Goal: Task Accomplishment & Management: Manage account settings

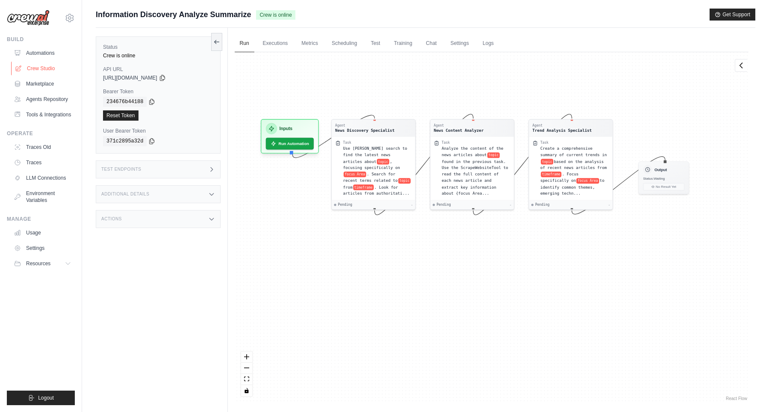
click at [44, 72] on link "Crew Studio" at bounding box center [43, 69] width 65 height 14
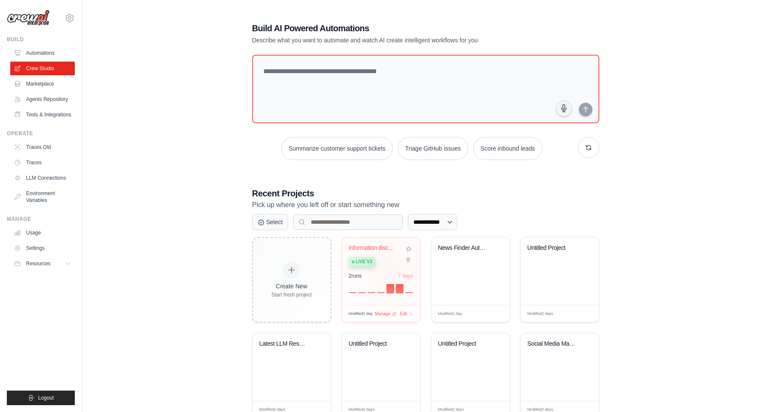
click at [389, 264] on div "Information discovery-analyze-summa... Live v3" at bounding box center [375, 257] width 52 height 26
click at [382, 272] on div "2 run s 7 days" at bounding box center [381, 275] width 65 height 7
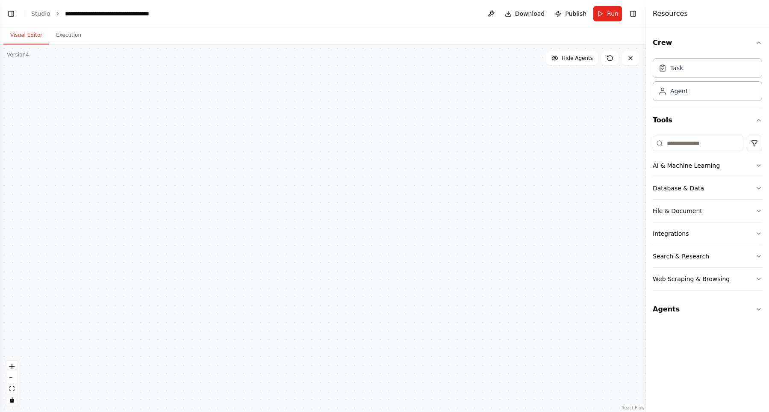
scroll to position [9156, 0]
drag, startPoint x: 323, startPoint y: 201, endPoint x: 443, endPoint y: 61, distance: 184.6
click at [440, 62] on div ".deletable-edge-delete-btn { width: 20px; height: 20px; border: 0px solid #ffff…" at bounding box center [323, 227] width 646 height 367
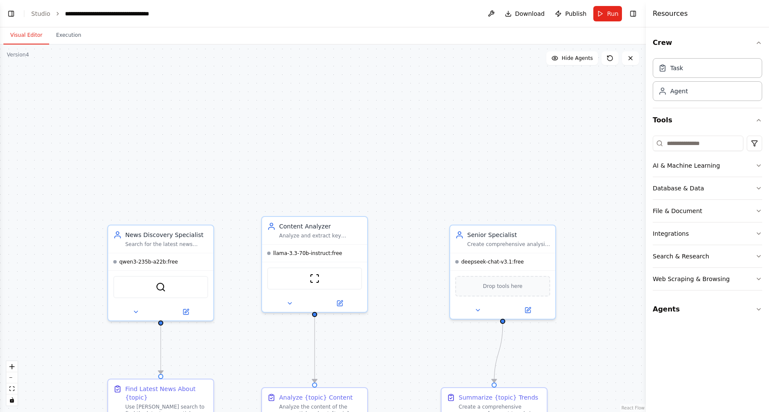
drag, startPoint x: 330, startPoint y: 162, endPoint x: 427, endPoint y: 64, distance: 137.8
click at [433, 54] on div ".deletable-edge-delete-btn { width: 20px; height: 20px; border: 0px solid #ffff…" at bounding box center [323, 227] width 646 height 367
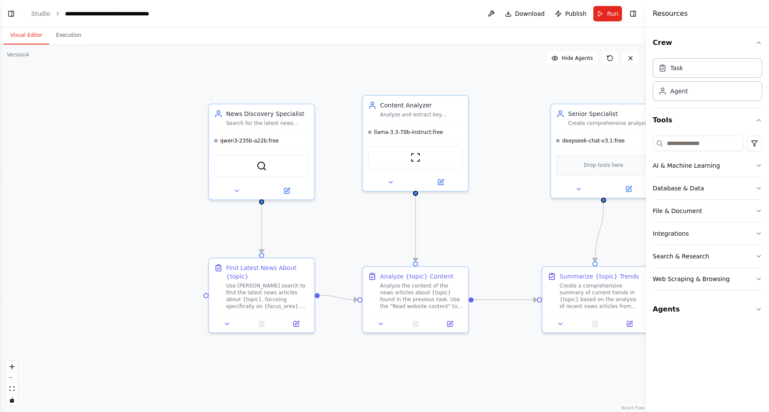
drag, startPoint x: 355, startPoint y: 242, endPoint x: 354, endPoint y: 224, distance: 18.0
click at [354, 224] on div ".deletable-edge-delete-btn { width: 20px; height: 20px; border: 0px solid #ffff…" at bounding box center [323, 227] width 646 height 367
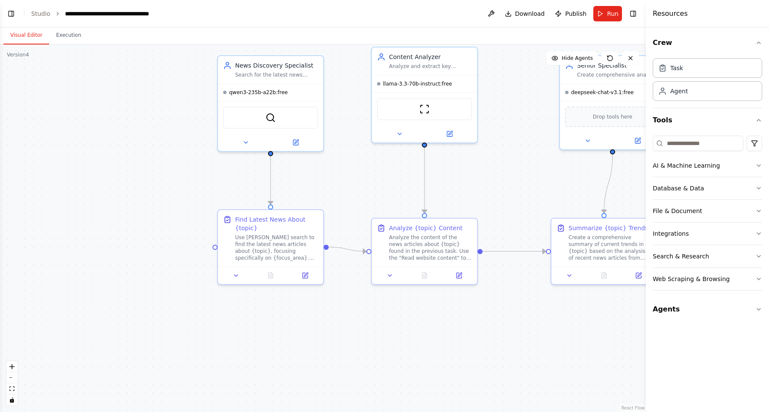
drag, startPoint x: 120, startPoint y: 224, endPoint x: 130, endPoint y: 179, distance: 45.9
click at [129, 178] on div ".deletable-edge-delete-btn { width: 20px; height: 20px; border: 0px solid #ffff…" at bounding box center [323, 227] width 646 height 367
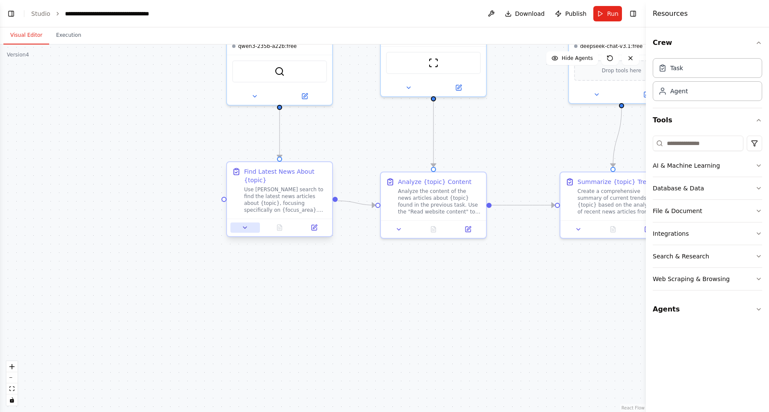
click at [236, 229] on button at bounding box center [244, 227] width 29 height 10
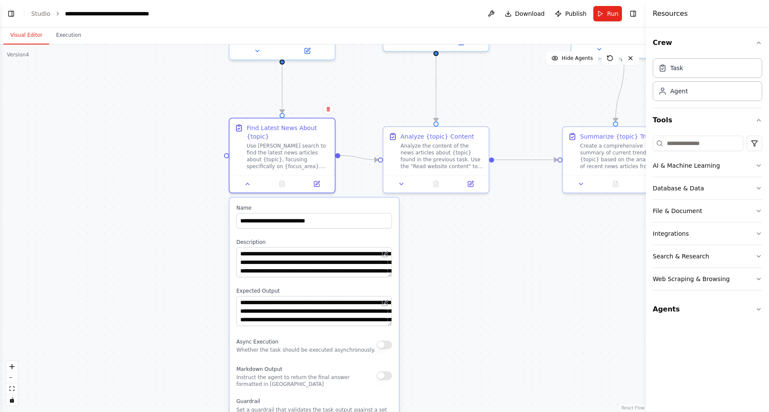
drag, startPoint x: 110, startPoint y: 247, endPoint x: 113, endPoint y: 193, distance: 54.8
click at [113, 193] on div ".deletable-edge-delete-btn { width: 20px; height: 20px; border: 0px solid #ffff…" at bounding box center [323, 227] width 646 height 367
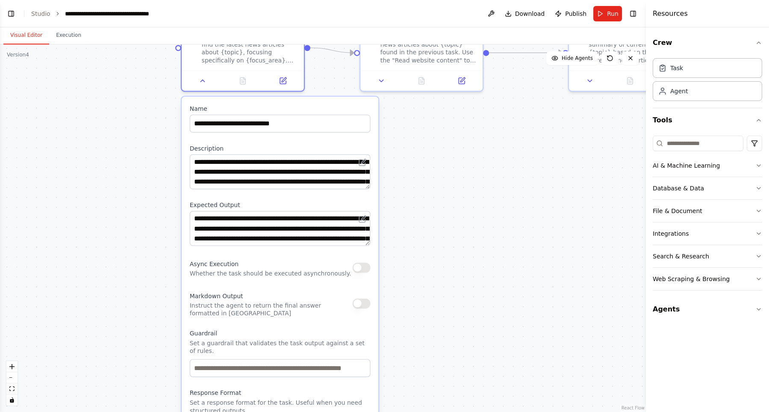
drag, startPoint x: 559, startPoint y: 283, endPoint x: 531, endPoint y: 186, distance: 101.3
click at [531, 186] on div ".deletable-edge-delete-btn { width: 20px; height: 20px; border: 0px solid #ffff…" at bounding box center [323, 227] width 646 height 367
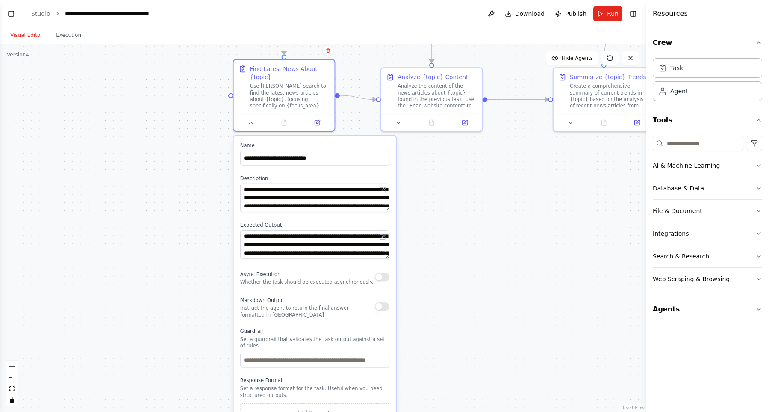
drag, startPoint x: 479, startPoint y: 202, endPoint x: 451, endPoint y: 264, distance: 68.1
click at [451, 264] on div ".deletable-edge-delete-btn { width: 20px; height: 20px; border: 0px solid #ffff…" at bounding box center [323, 227] width 646 height 367
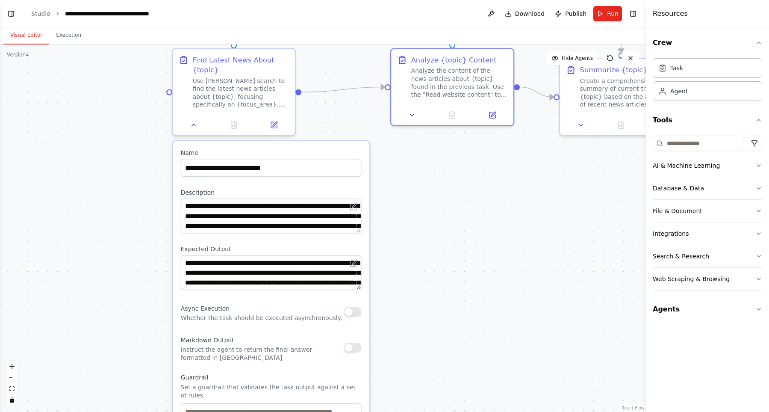
drag, startPoint x: 404, startPoint y: 70, endPoint x: 455, endPoint y: 200, distance: 140.1
click at [442, 62] on div "Analyze {topic} Content" at bounding box center [453, 60] width 85 height 10
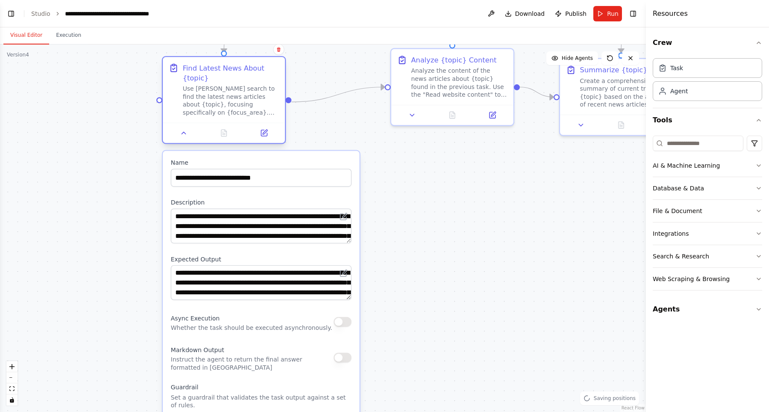
drag, startPoint x: 263, startPoint y: 89, endPoint x: 252, endPoint y: 103, distance: 18.2
click at [248, 103] on div "Use [PERSON_NAME] search to find the latest news articles about {topic}, focusi…" at bounding box center [231, 101] width 96 height 32
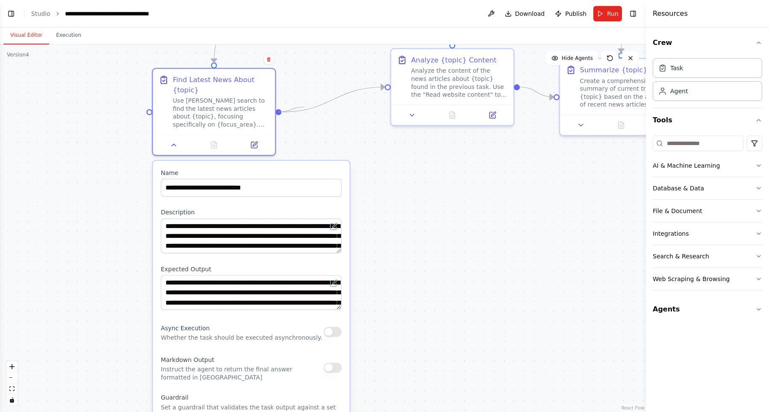
drag, startPoint x: 277, startPoint y: 110, endPoint x: 304, endPoint y: 107, distance: 27.1
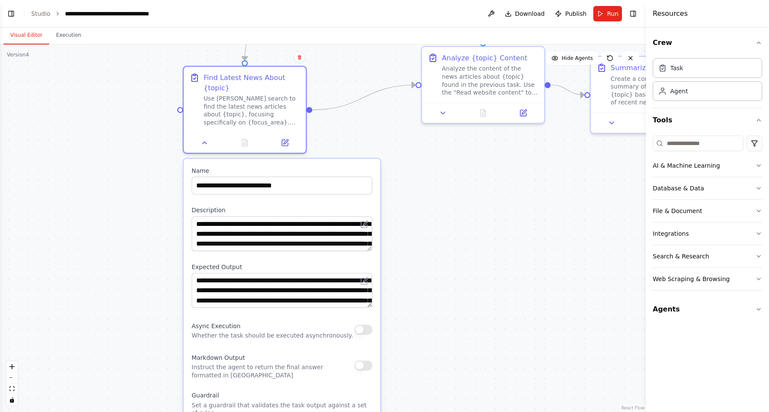
drag, startPoint x: 389, startPoint y: 148, endPoint x: 419, endPoint y: 146, distance: 30.4
click at [419, 146] on div ".deletable-edge-delete-btn { width: 20px; height: 20px; border: 0px solid #ffff…" at bounding box center [323, 227] width 646 height 367
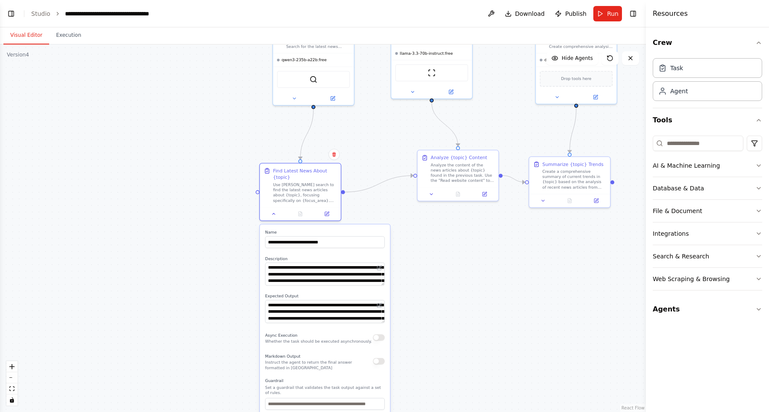
drag, startPoint x: 438, startPoint y: 165, endPoint x: 442, endPoint y: 232, distance: 66.8
click at [442, 232] on div ".deletable-edge-delete-btn { width: 20px; height: 20px; border: 0px solid #ffff…" at bounding box center [323, 227] width 646 height 367
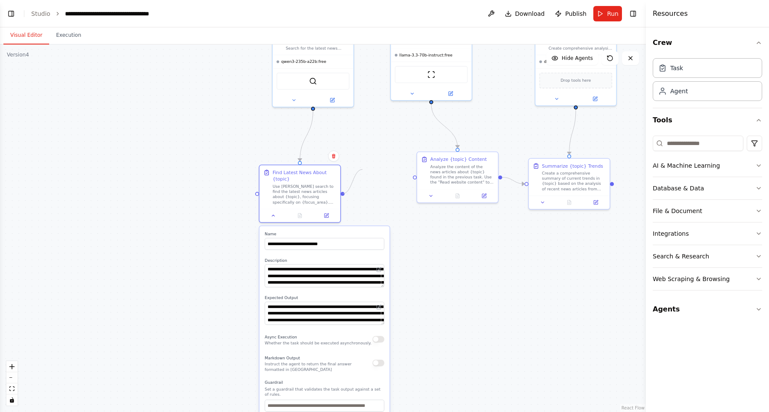
drag, startPoint x: 410, startPoint y: 177, endPoint x: 362, endPoint y: 169, distance: 48.5
click at [362, 169] on div ".deletable-edge-delete-btn { width: 20px; height: 20px; border: 0px solid #ffff…" at bounding box center [323, 227] width 646 height 367
drag, startPoint x: 300, startPoint y: 158, endPoint x: 302, endPoint y: 140, distance: 18.1
click at [302, 140] on div ".deletable-edge-delete-btn { width: 20px; height: 20px; border: 0px solid #ffff…" at bounding box center [323, 227] width 646 height 367
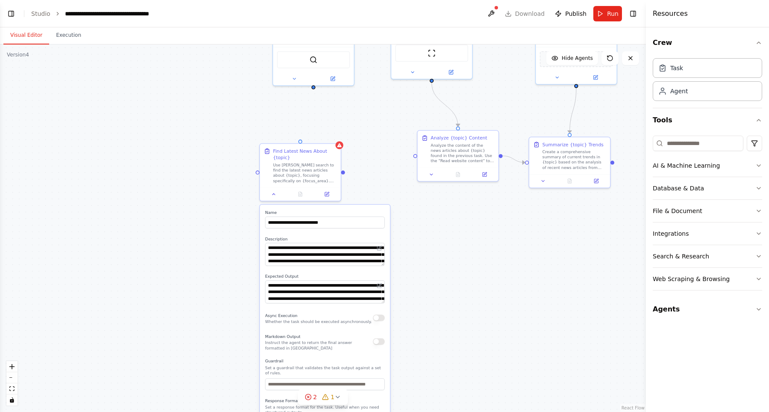
drag, startPoint x: 380, startPoint y: 150, endPoint x: 380, endPoint y: 129, distance: 21.4
click at [380, 129] on div ".deletable-edge-delete-btn { width: 20px; height: 20px; border: 0px solid #ffff…" at bounding box center [323, 227] width 646 height 367
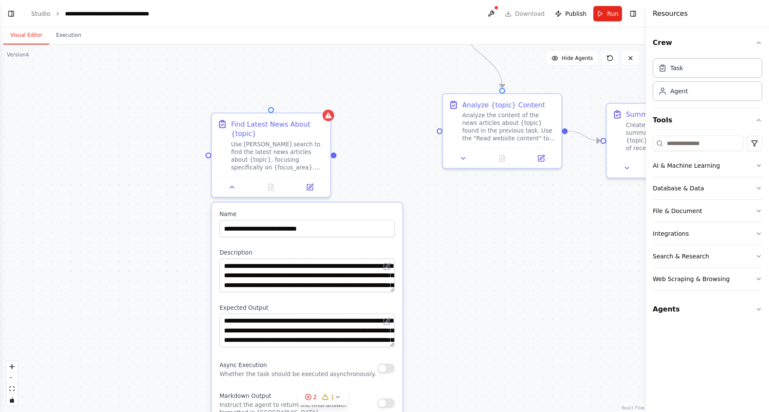
drag, startPoint x: 425, startPoint y: 253, endPoint x: 442, endPoint y: 232, distance: 26.5
click at [442, 232] on div ".deletable-edge-delete-btn { width: 20px; height: 20px; border: 0px solid #ffff…" at bounding box center [323, 227] width 646 height 367
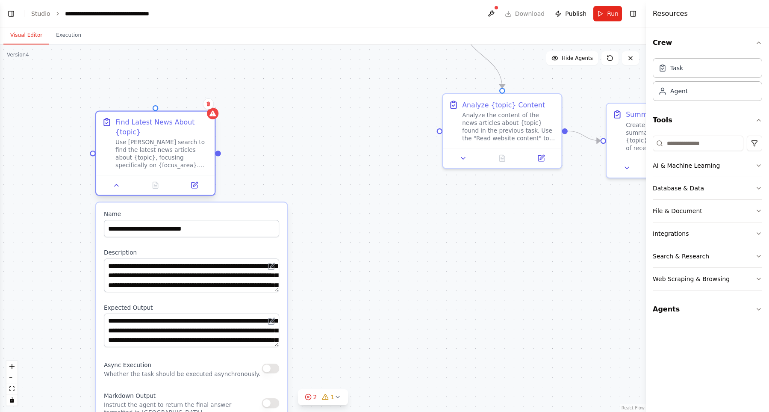
drag, startPoint x: 299, startPoint y: 125, endPoint x: 158, endPoint y: 126, distance: 141.1
click at [158, 126] on div "Find Latest News About {topic}" at bounding box center [162, 126] width 94 height 19
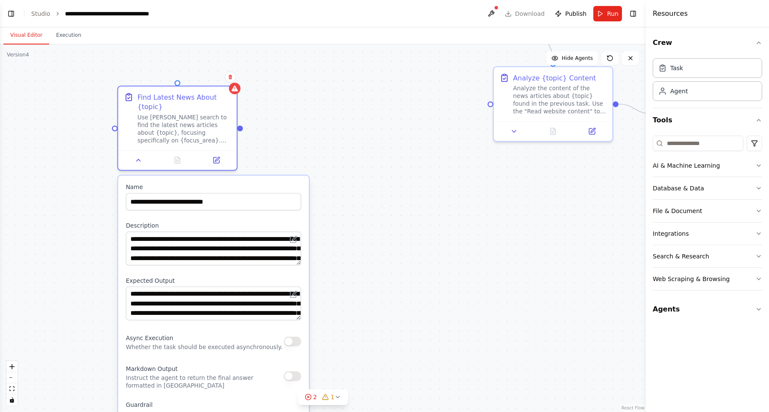
drag, startPoint x: 378, startPoint y: 176, endPoint x: 450, endPoint y: 157, distance: 74.1
click at [448, 159] on div ".deletable-edge-delete-btn { width: 20px; height: 20px; border: 0px solid #ffff…" at bounding box center [323, 227] width 646 height 367
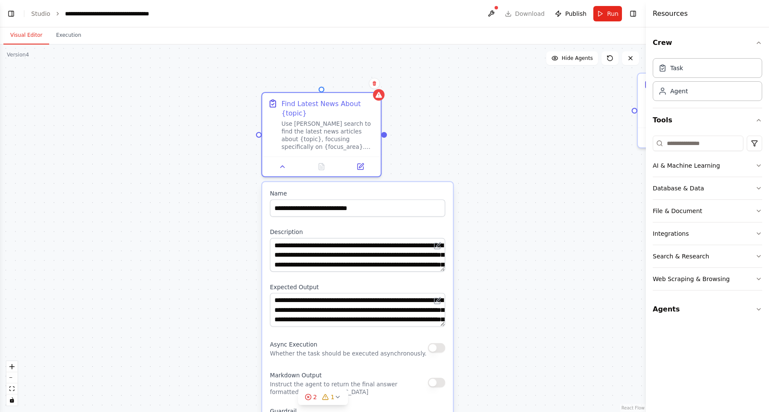
drag, startPoint x: 557, startPoint y: 151, endPoint x: 574, endPoint y: 153, distance: 16.8
click at [574, 153] on div ".deletable-edge-delete-btn { width: 20px; height: 20px; border: 0px solid #ffff…" at bounding box center [323, 227] width 646 height 367
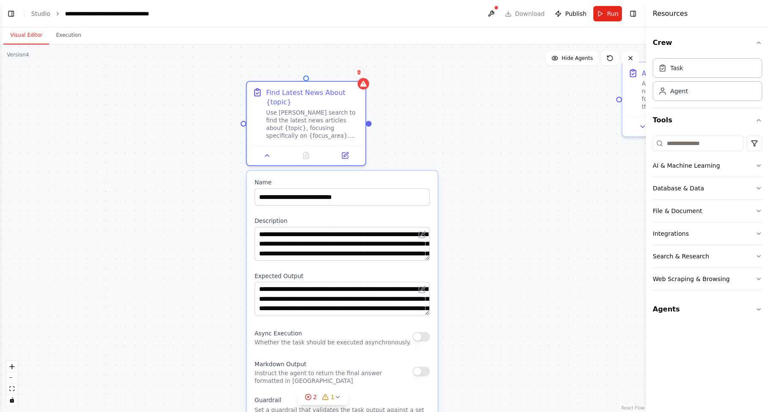
drag, startPoint x: 536, startPoint y: 160, endPoint x: 521, endPoint y: 149, distance: 19.0
click at [521, 149] on div ".deletable-edge-delete-btn { width: 20px; height: 20px; border: 0px solid #ffff…" at bounding box center [323, 227] width 646 height 367
drag, startPoint x: 501, startPoint y: 107, endPoint x: 426, endPoint y: 271, distance: 179.4
click at [427, 266] on div ".deletable-edge-delete-btn { width: 20px; height: 20px; border: 0px solid #ffff…" at bounding box center [323, 227] width 646 height 367
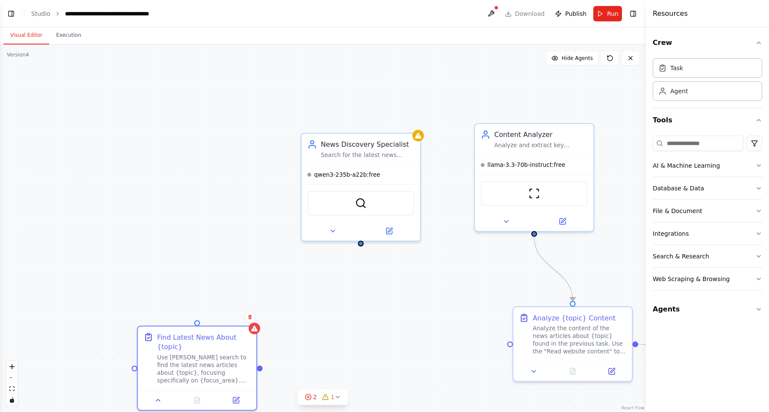
drag, startPoint x: 430, startPoint y: 262, endPoint x: 402, endPoint y: 335, distance: 78.0
click at [403, 334] on div ".deletable-edge-delete-btn { width: 20px; height: 20px; border: 0px solid #ffff…" at bounding box center [323, 227] width 646 height 367
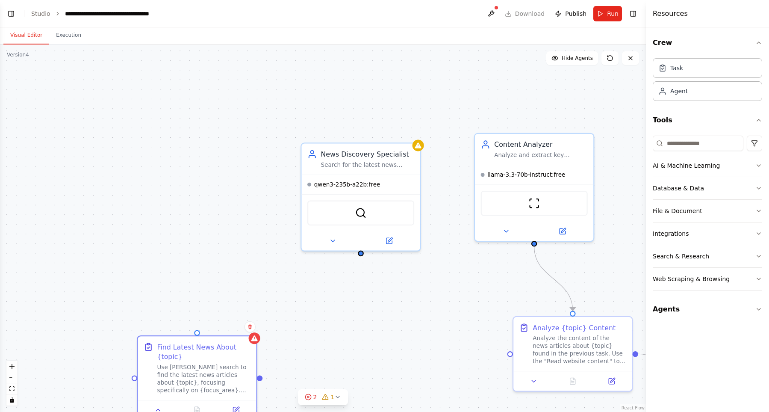
drag, startPoint x: 402, startPoint y: 338, endPoint x: 411, endPoint y: 376, distance: 39.1
click at [411, 376] on div ".deletable-edge-delete-btn { width: 20px; height: 20px; border: 0px solid #ffff…" at bounding box center [323, 227] width 646 height 367
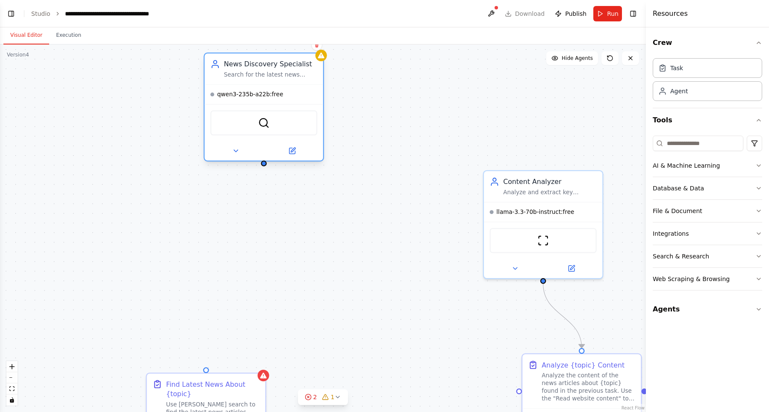
drag, startPoint x: 355, startPoint y: 186, endPoint x: 247, endPoint y: 62, distance: 163.9
click at [247, 62] on div "News Discovery Specialist Search for the latest news about {topic} using [PERSO…" at bounding box center [271, 68] width 94 height 19
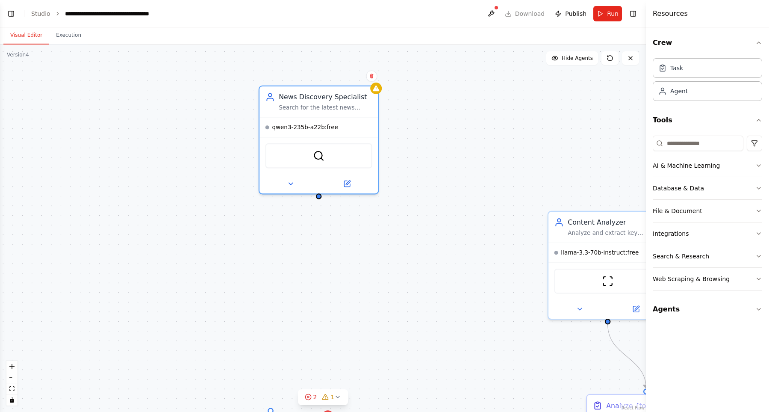
drag, startPoint x: 465, startPoint y: 154, endPoint x: 482, endPoint y: 167, distance: 21.6
click at [489, 162] on div ".deletable-edge-delete-btn { width: 20px; height: 20px; border: 0px solid #ffff…" at bounding box center [323, 227] width 646 height 367
click at [295, 185] on icon at bounding box center [293, 182] width 8 height 8
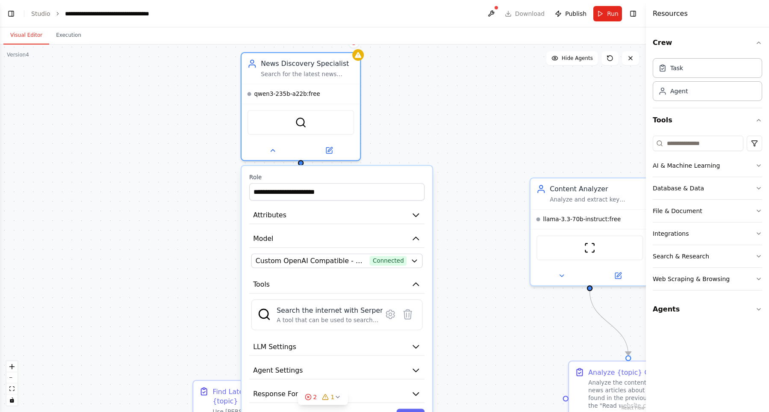
drag, startPoint x: 448, startPoint y: 151, endPoint x: 429, endPoint y: 118, distance: 38.7
click at [429, 118] on div ".deletable-edge-delete-btn { width: 20px; height: 20px; border: 0px solid #ffff…" at bounding box center [323, 227] width 646 height 367
click at [411, 215] on button "Attributes" at bounding box center [336, 215] width 175 height 18
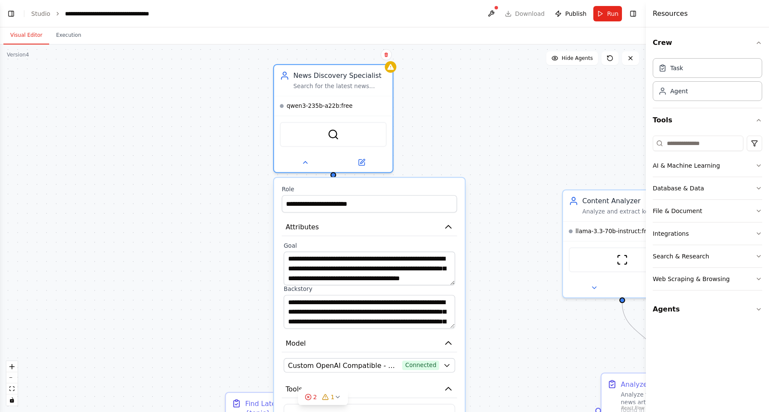
drag, startPoint x: 509, startPoint y: 112, endPoint x: 542, endPoint y: 124, distance: 34.6
click at [542, 124] on div ".deletable-edge-delete-btn { width: 20px; height: 20px; border: 0px solid #ffff…" at bounding box center [323, 227] width 646 height 367
click at [295, 163] on button at bounding box center [305, 161] width 54 height 12
click at [305, 164] on icon at bounding box center [305, 160] width 8 height 8
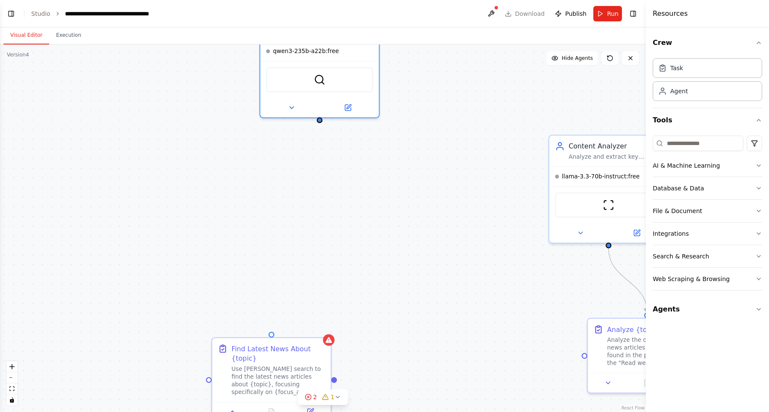
drag, startPoint x: 475, startPoint y: 166, endPoint x: 459, endPoint y: 114, distance: 55.0
click at [459, 114] on div ".deletable-edge-delete-btn { width: 20px; height: 20px; border: 0px solid #ffff…" at bounding box center [323, 227] width 646 height 367
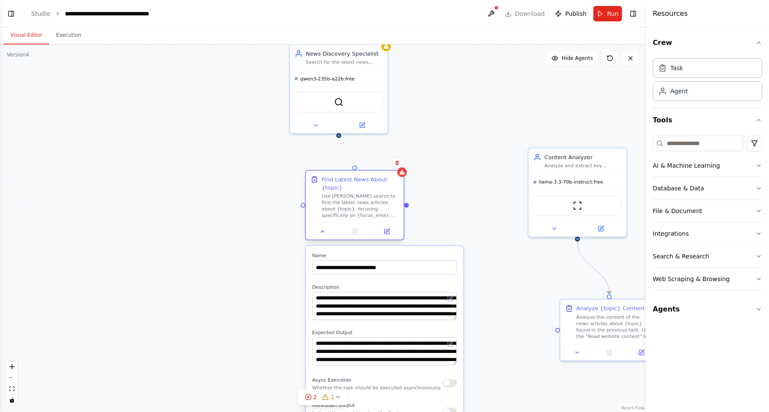
drag, startPoint x: 298, startPoint y: 314, endPoint x: 336, endPoint y: 190, distance: 129.7
click at [336, 193] on div "Use [PERSON_NAME] search to find the latest news articles about {topic}, focusi…" at bounding box center [360, 206] width 77 height 26
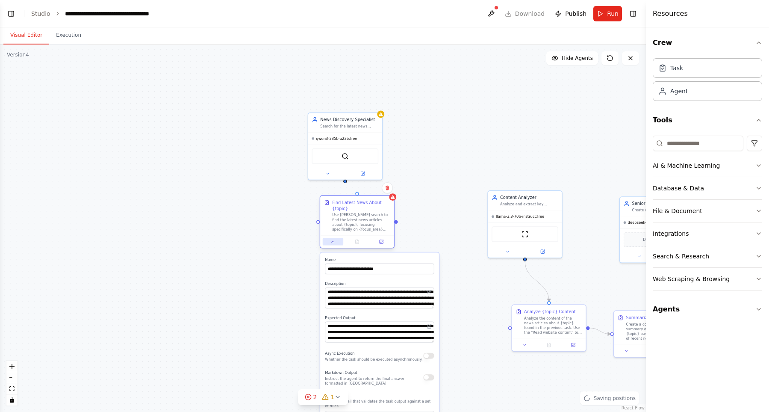
click at [337, 241] on button at bounding box center [333, 241] width 21 height 7
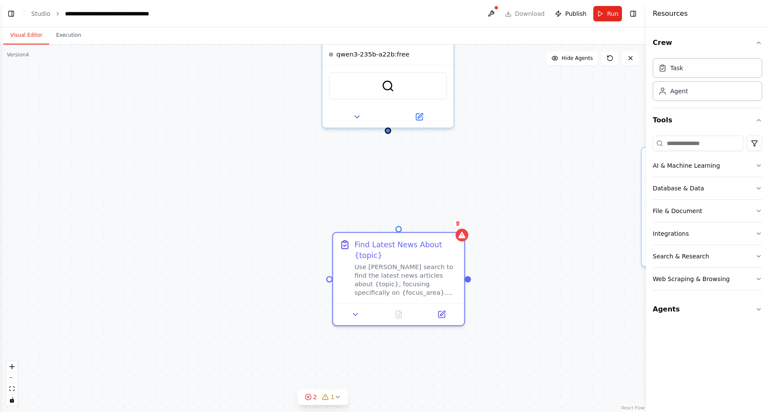
drag, startPoint x: 427, startPoint y: 207, endPoint x: 372, endPoint y: 138, distance: 88.3
click at [416, 260] on div "Find Latest News About {topic}" at bounding box center [405, 249] width 103 height 21
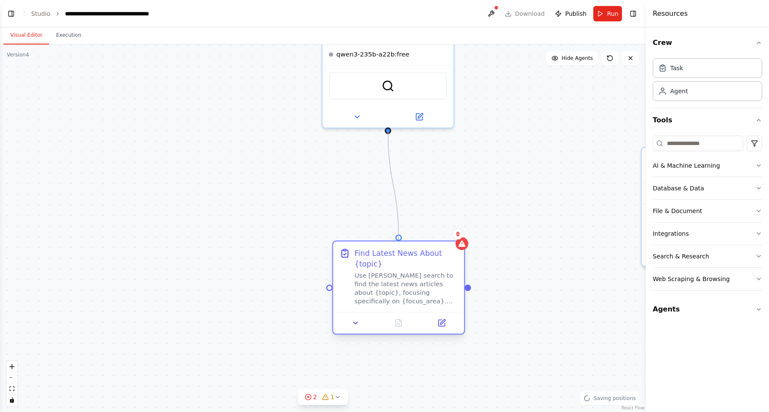
drag, startPoint x: 388, startPoint y: 128, endPoint x: 398, endPoint y: 239, distance: 110.7
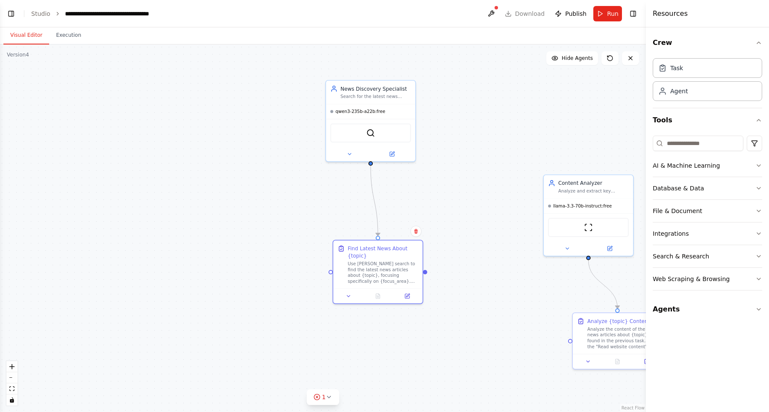
drag, startPoint x: 487, startPoint y: 176, endPoint x: 439, endPoint y: 188, distance: 49.8
click at [439, 188] on div ".deletable-edge-delete-btn { width: 20px; height: 20px; border: 0px solid #ffff…" at bounding box center [323, 227] width 646 height 367
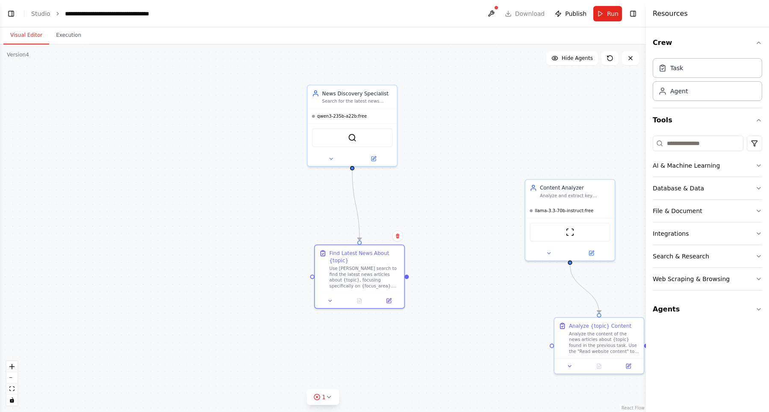
drag, startPoint x: 460, startPoint y: 194, endPoint x: 466, endPoint y: 197, distance: 6.9
click at [466, 197] on div ".deletable-edge-delete-btn { width: 20px; height: 20px; border: 0px solid #ffff…" at bounding box center [323, 227] width 646 height 367
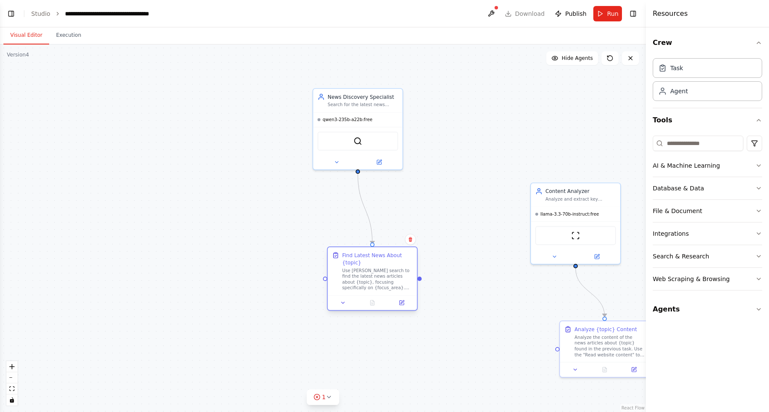
drag, startPoint x: 361, startPoint y: 272, endPoint x: 379, endPoint y: 263, distance: 20.1
click at [381, 267] on div "Use [PERSON_NAME] search to find the latest news articles about {topic}, focusi…" at bounding box center [377, 278] width 71 height 23
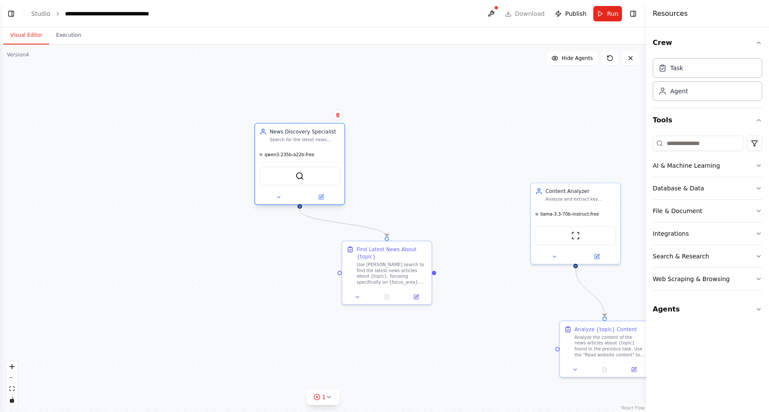
drag, startPoint x: 345, startPoint y: 136, endPoint x: 310, endPoint y: 181, distance: 57.0
click at [298, 157] on div "qwen3-235b-a22b:free" at bounding box center [299, 154] width 89 height 15
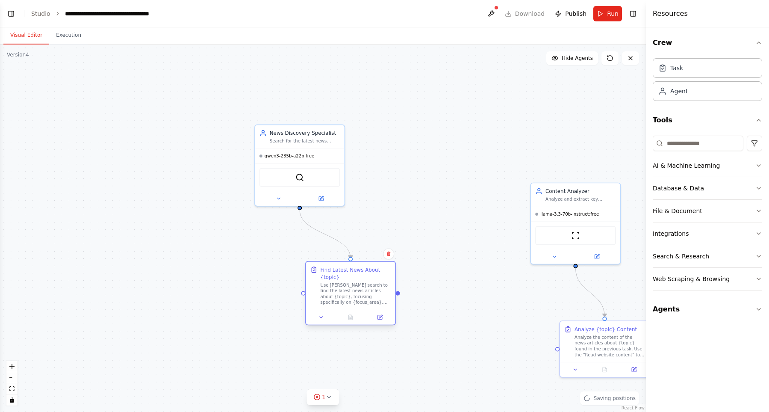
drag, startPoint x: 382, startPoint y: 274, endPoint x: 356, endPoint y: 292, distance: 31.3
click at [356, 292] on div "Use [PERSON_NAME] search to find the latest news articles about {topic}, focusi…" at bounding box center [356, 293] width 71 height 23
drag, startPoint x: 492, startPoint y: 150, endPoint x: 518, endPoint y: 137, distance: 29.2
click at [518, 137] on div ".deletable-edge-delete-btn { width: 20px; height: 20px; border: 0px solid #ffff…" at bounding box center [323, 227] width 646 height 367
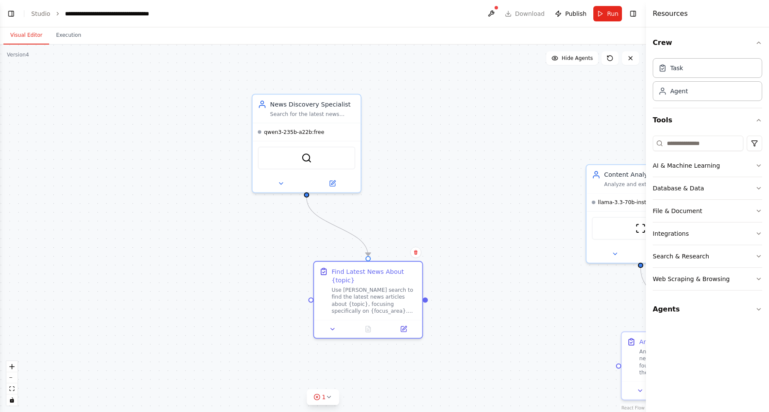
drag, startPoint x: 510, startPoint y: 145, endPoint x: 527, endPoint y: 135, distance: 20.5
click at [527, 135] on div ".deletable-edge-delete-btn { width: 20px; height: 20px; border: 0px solid #ffff…" at bounding box center [323, 227] width 646 height 367
click at [578, 13] on span "Publish" at bounding box center [575, 13] width 21 height 9
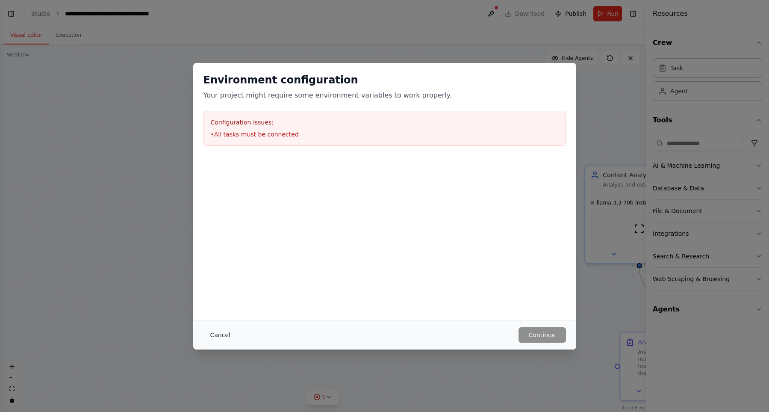
click at [223, 333] on button "Cancel" at bounding box center [220, 334] width 34 height 15
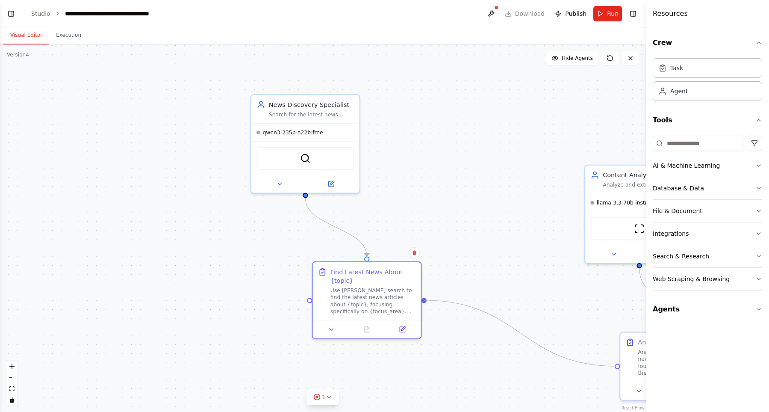
drag, startPoint x: 426, startPoint y: 299, endPoint x: 618, endPoint y: 361, distance: 202.1
click at [618, 361] on div ".deletable-edge-delete-btn { width: 20px; height: 20px; border: 0px solid #ffff…" at bounding box center [323, 227] width 646 height 367
click at [584, 16] on span "Publish" at bounding box center [575, 13] width 21 height 9
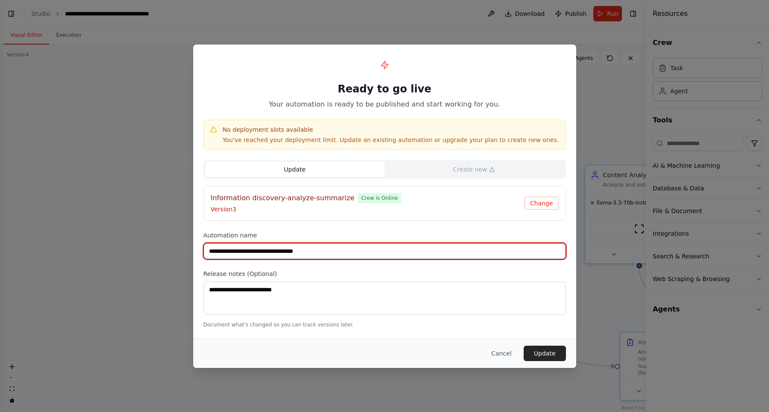
click at [390, 254] on input "**********" at bounding box center [384, 251] width 362 height 16
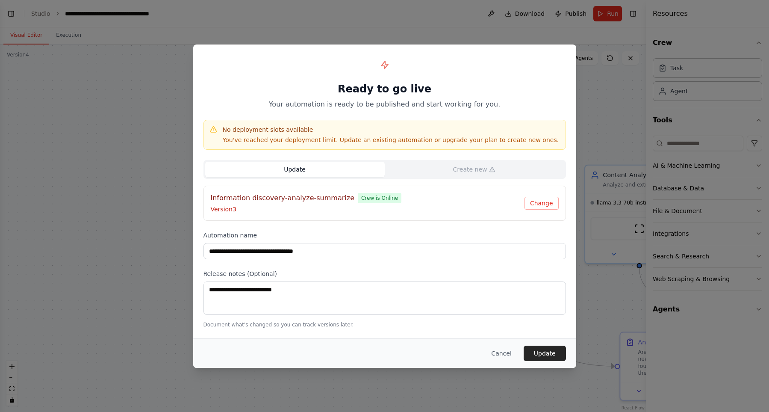
click at [421, 219] on div "Information discovery-analyze-summarize Crew is Online Version 3 Change" at bounding box center [384, 203] width 362 height 35
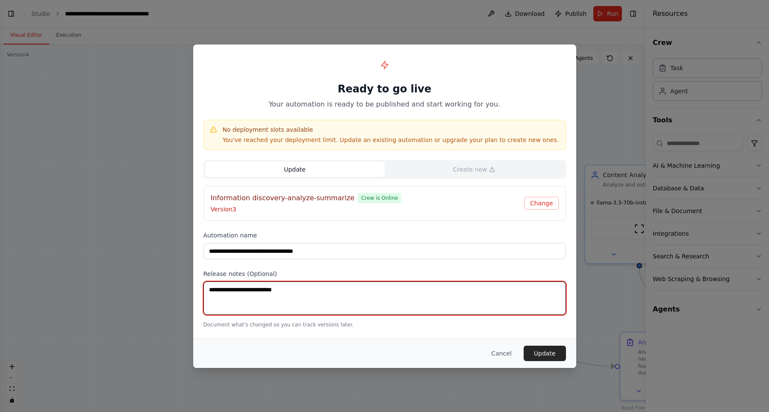
click at [385, 289] on textarea at bounding box center [384, 297] width 362 height 33
click at [293, 310] on textarea "**********" at bounding box center [384, 297] width 362 height 33
type textarea "**********"
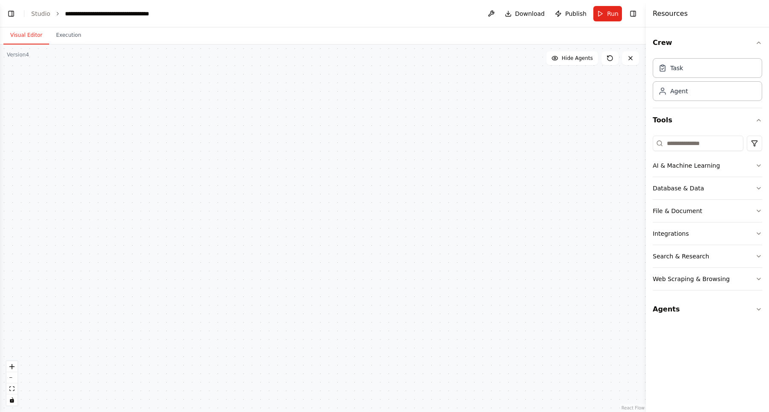
click at [574, 8] on button "Publish" at bounding box center [570, 13] width 38 height 15
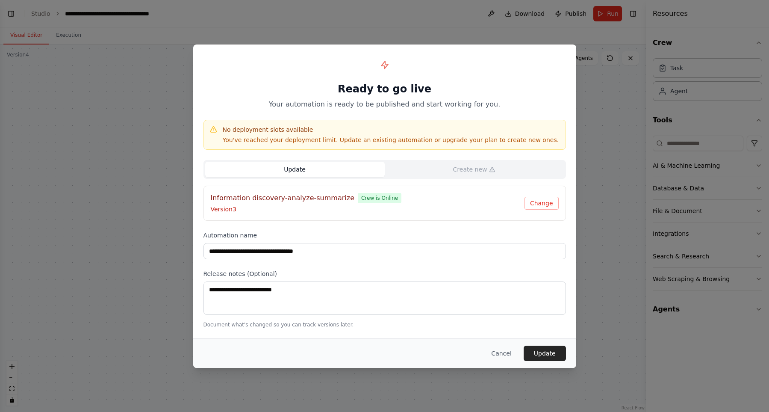
scroll to position [9156, 0]
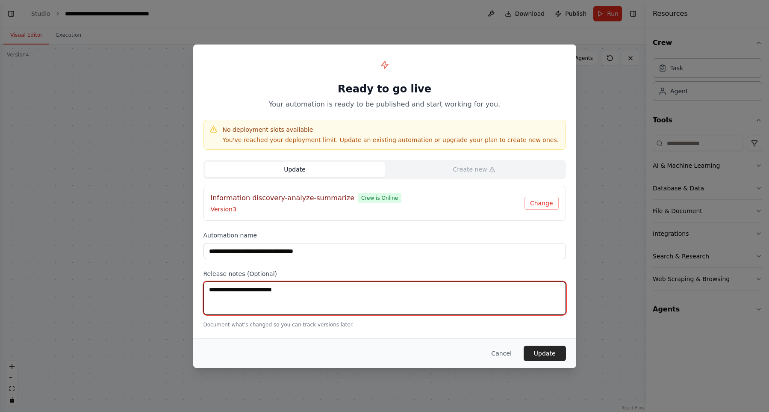
click at [338, 291] on textarea at bounding box center [384, 297] width 362 height 33
type textarea "**********"
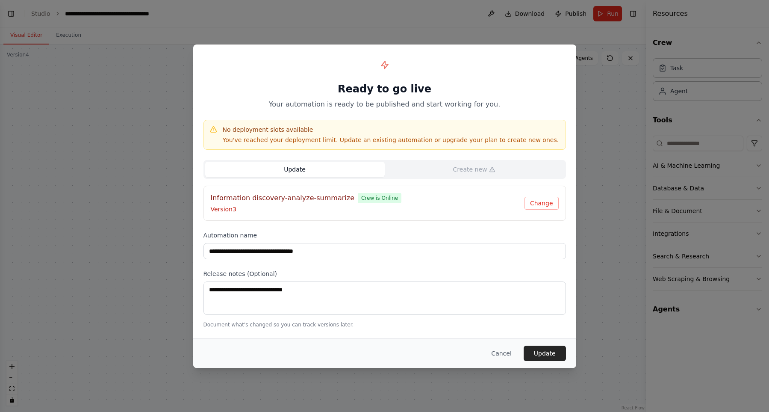
click at [441, 226] on div "**********" at bounding box center [384, 191] width 383 height 294
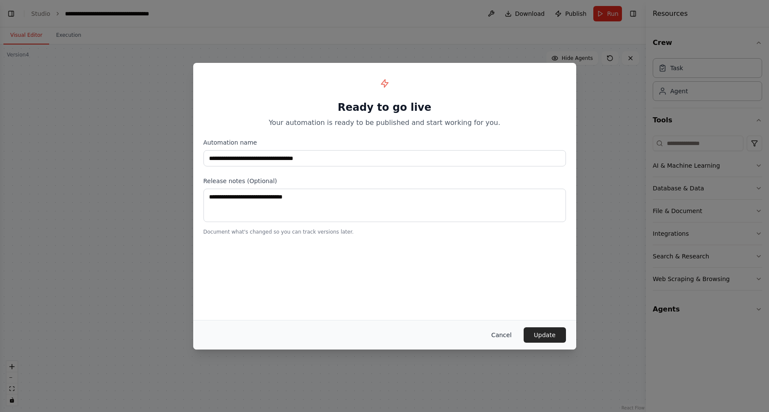
click at [497, 332] on button "Cancel" at bounding box center [501, 334] width 34 height 15
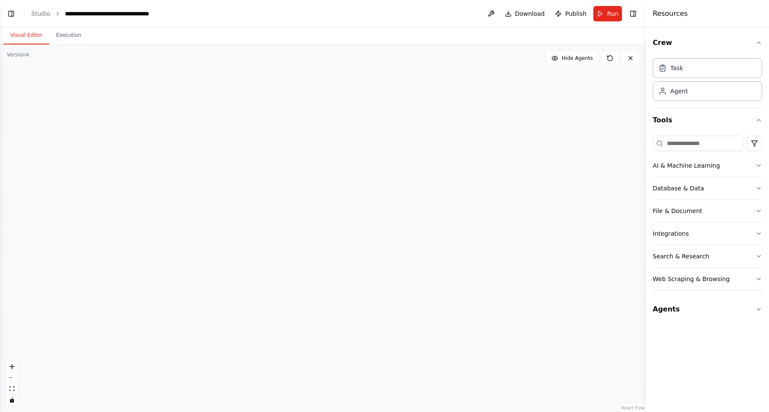
drag, startPoint x: 436, startPoint y: 265, endPoint x: 289, endPoint y: 259, distance: 148.0
click at [289, 259] on div ".deletable-edge-delete-btn { width: 20px; height: 20px; border: 0px solid #ffff…" at bounding box center [323, 227] width 646 height 367
drag, startPoint x: 331, startPoint y: 262, endPoint x: 551, endPoint y: 114, distance: 264.8
click at [551, 114] on div ".deletable-edge-delete-btn { width: 20px; height: 20px; border: 0px solid #ffff…" at bounding box center [323, 227] width 646 height 367
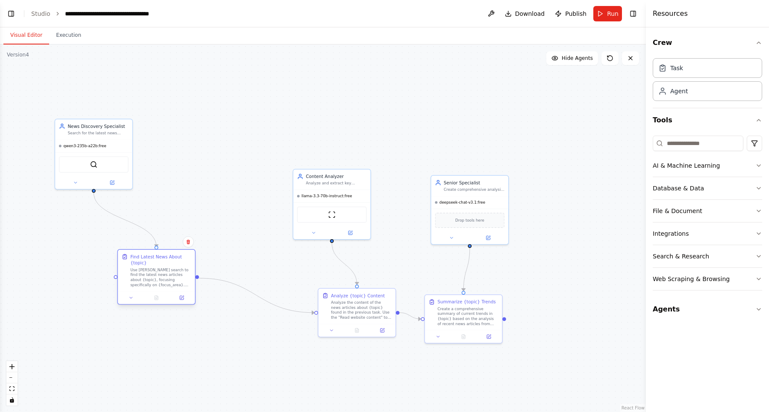
drag, startPoint x: 165, startPoint y: 256, endPoint x: 207, endPoint y: 280, distance: 48.4
click at [191, 266] on div "Find Latest News About {topic}" at bounding box center [160, 259] width 61 height 12
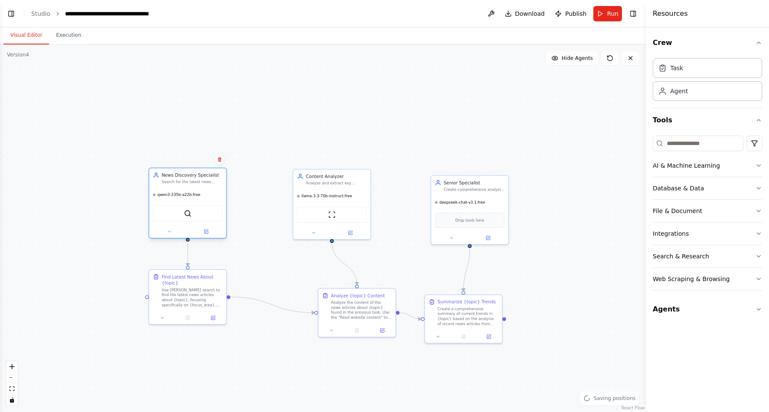
drag, startPoint x: 119, startPoint y: 162, endPoint x: 199, endPoint y: 191, distance: 85.2
click at [199, 191] on div "qwen3-235b-a22b:free" at bounding box center [187, 195] width 77 height 12
drag, startPoint x: 206, startPoint y: 285, endPoint x: 236, endPoint y: 298, distance: 31.8
click at [236, 298] on div "Find Latest News About {topic} Use [PERSON_NAME] search to find the latest news…" at bounding box center [223, 302] width 61 height 34
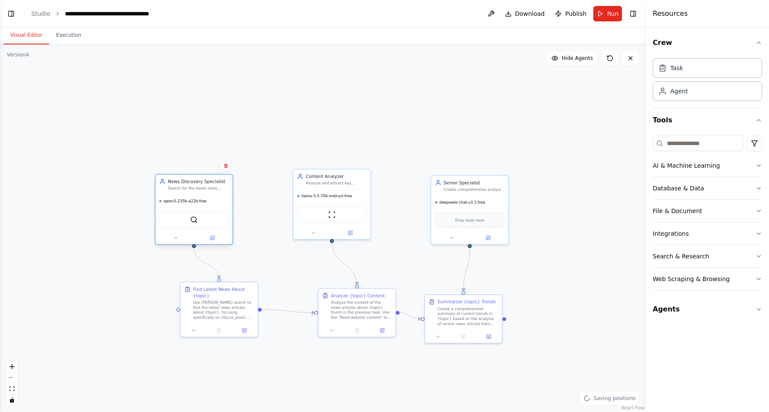
drag, startPoint x: 203, startPoint y: 196, endPoint x: 212, endPoint y: 200, distance: 9.8
click at [212, 200] on div "qwen3-235b-a22b:free" at bounding box center [194, 201] width 77 height 12
click at [295, 117] on div ".deletable-edge-delete-btn { width: 20px; height: 20px; border: 0px solid #ffff…" at bounding box center [323, 227] width 646 height 367
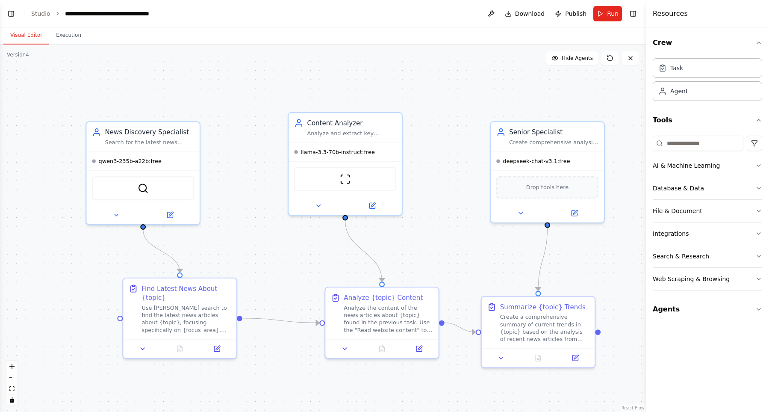
drag, startPoint x: 348, startPoint y: 129, endPoint x: 353, endPoint y: 74, distance: 55.8
click at [353, 74] on div ".deletable-edge-delete-btn { width: 20px; height: 20px; border: 0px solid #ffff…" at bounding box center [323, 227] width 646 height 367
click at [41, 13] on link "Studio" at bounding box center [40, 13] width 19 height 7
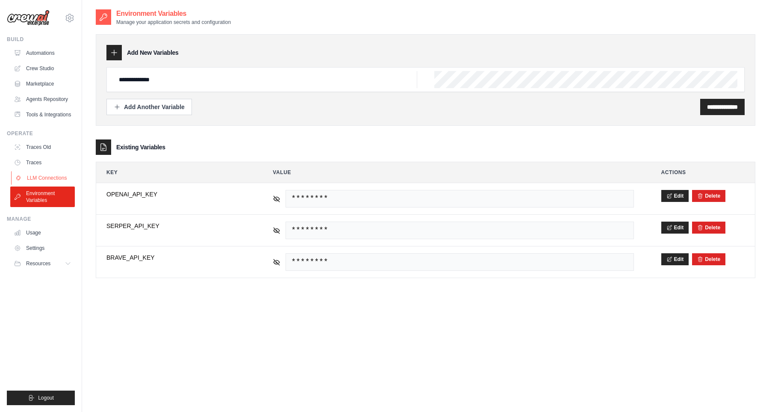
click at [49, 180] on link "LLM Connections" at bounding box center [43, 178] width 65 height 14
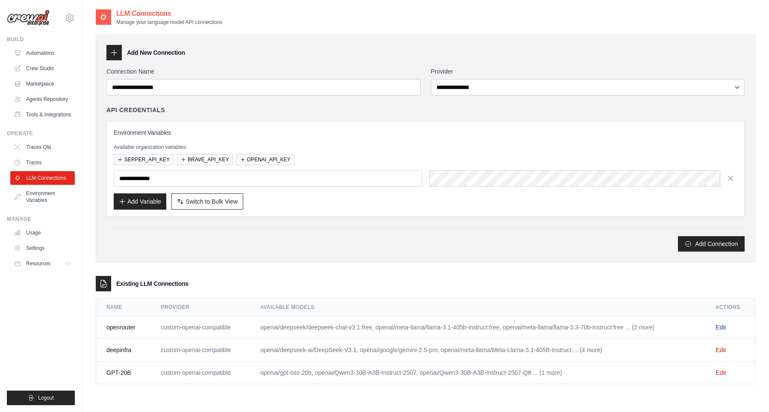
click at [720, 327] on link "Edit" at bounding box center [721, 327] width 10 height 7
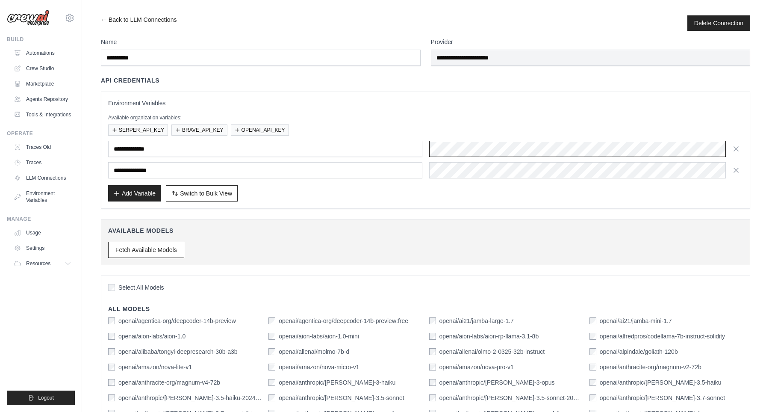
click at [440, 151] on div at bounding box center [586, 149] width 314 height 16
click at [455, 170] on div at bounding box center [586, 170] width 314 height 16
click at [53, 206] on link "Environment Variables" at bounding box center [43, 196] width 65 height 21
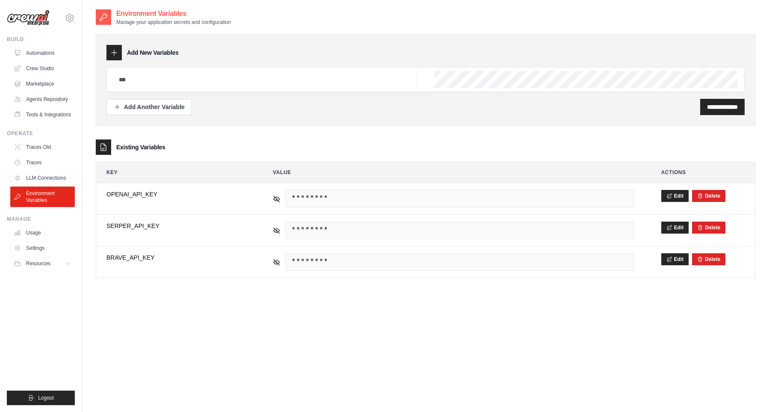
type input "**********"
click at [330, 324] on div "**********" at bounding box center [426, 215] width 660 height 412
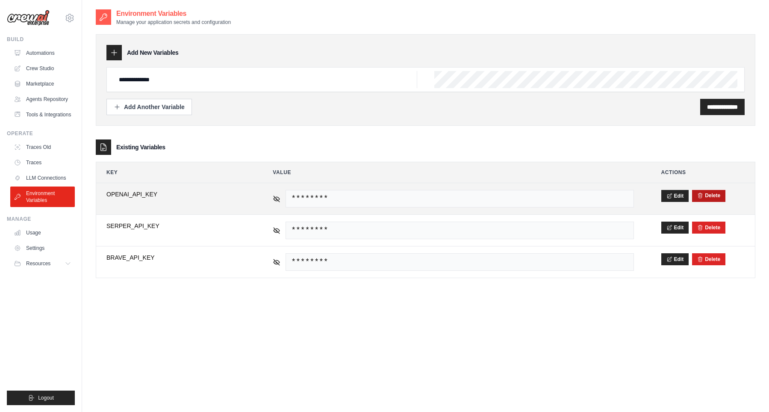
click at [714, 197] on button "Delete" at bounding box center [708, 195] width 23 height 7
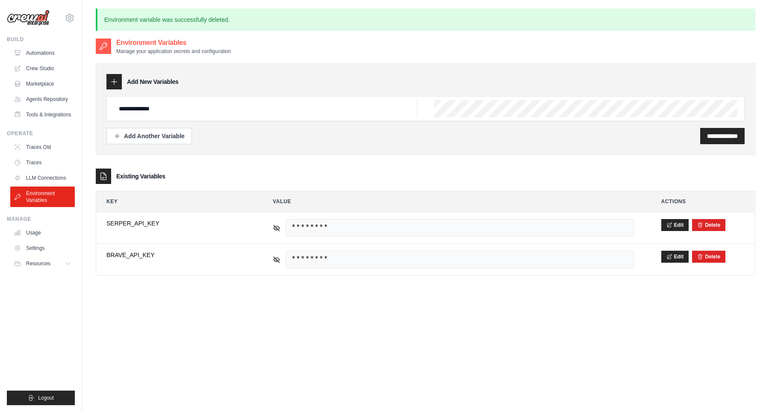
click at [406, 356] on div "**********" at bounding box center [426, 244] width 660 height 412
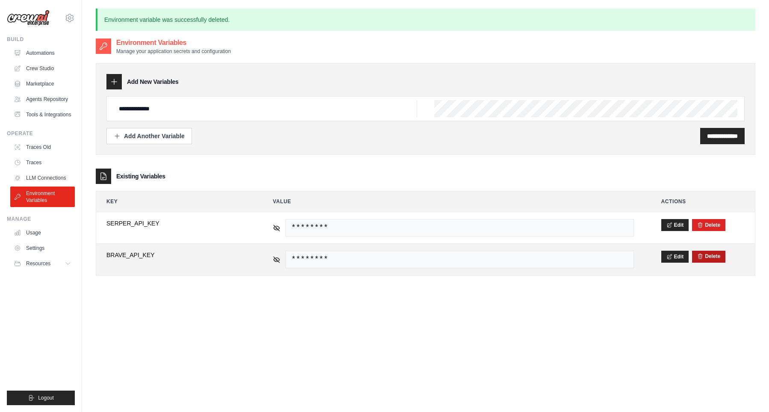
click at [704, 259] on form "Delete" at bounding box center [708, 256] width 23 height 7
click at [702, 256] on icon "submit" at bounding box center [700, 256] width 6 height 6
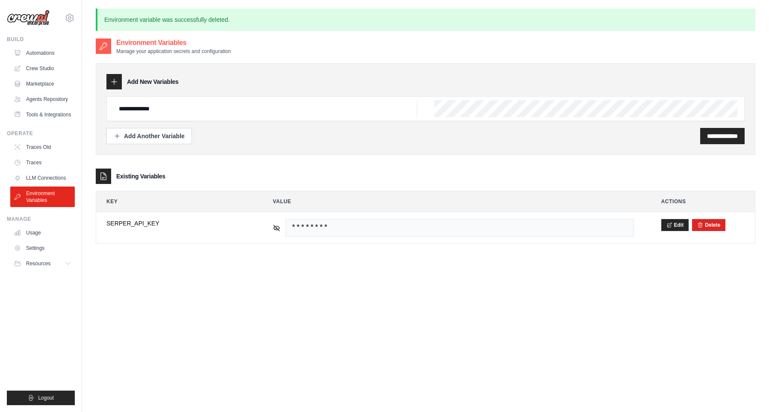
click at [547, 277] on div "**********" at bounding box center [426, 244] width 660 height 412
click at [49, 183] on link "LLM Connections" at bounding box center [43, 178] width 65 height 14
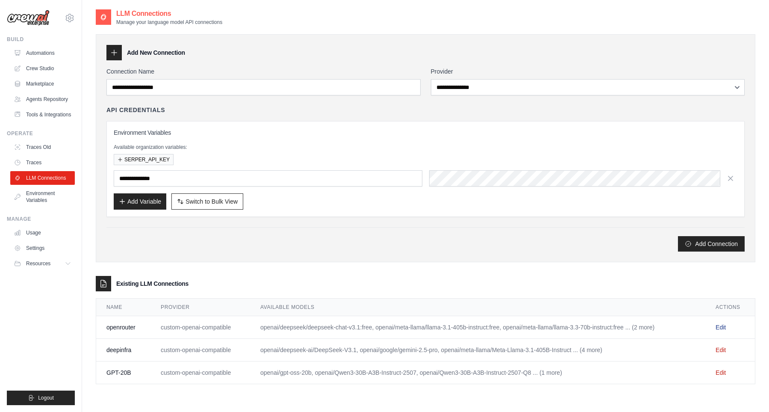
click at [721, 325] on link "Edit" at bounding box center [721, 327] width 10 height 7
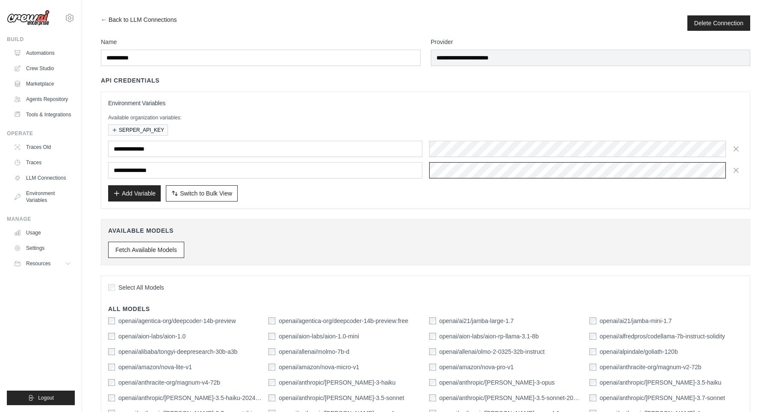
click at [440, 170] on div at bounding box center [586, 170] width 314 height 16
click at [472, 153] on div at bounding box center [586, 149] width 314 height 16
click at [470, 167] on div at bounding box center [586, 170] width 314 height 16
